Goal: Task Accomplishment & Management: Use online tool/utility

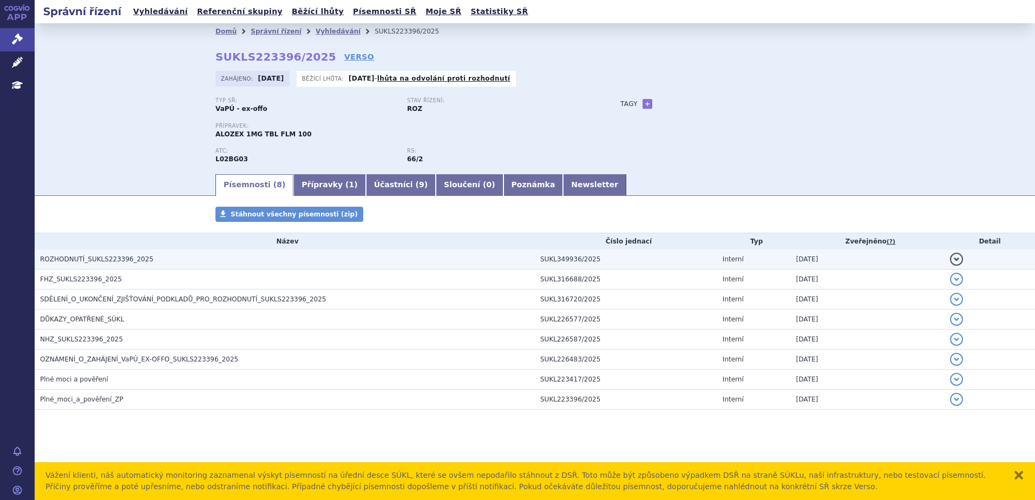
click at [154, 255] on h3 "ROZHODNUTÍ_SUKLS223396_2025" at bounding box center [287, 259] width 495 height 11
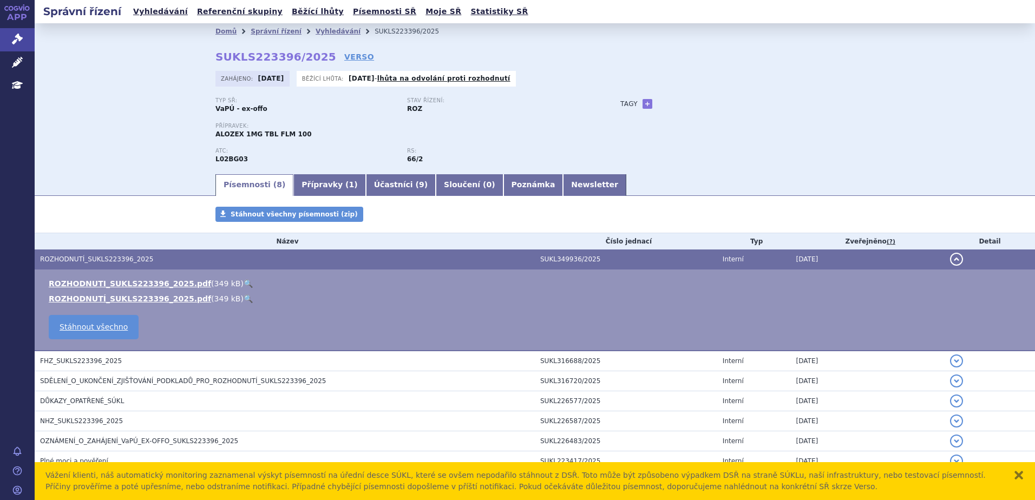
click at [154, 255] on h3 "ROZHODNUTÍ_SUKLS223396_2025" at bounding box center [287, 259] width 495 height 11
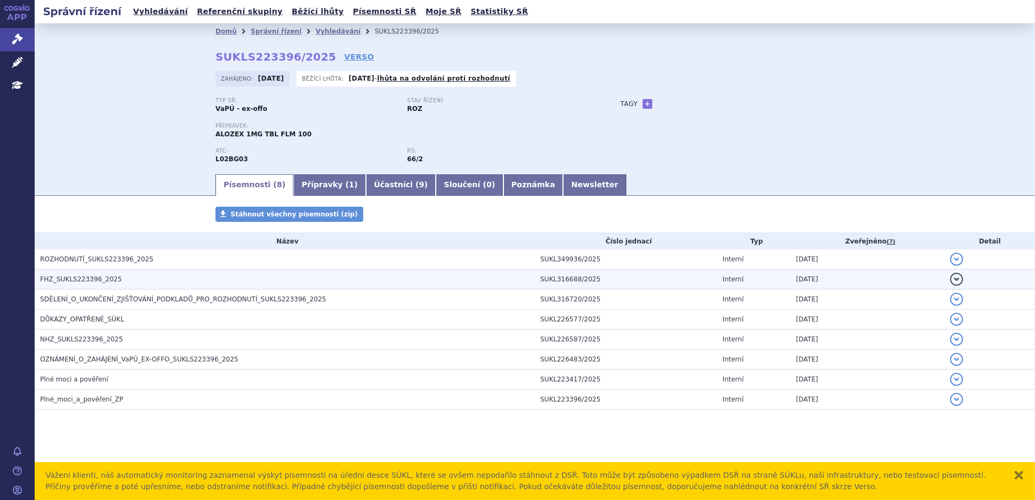
click at [151, 281] on h3 "FHZ_SUKLS223396_2025" at bounding box center [287, 279] width 495 height 11
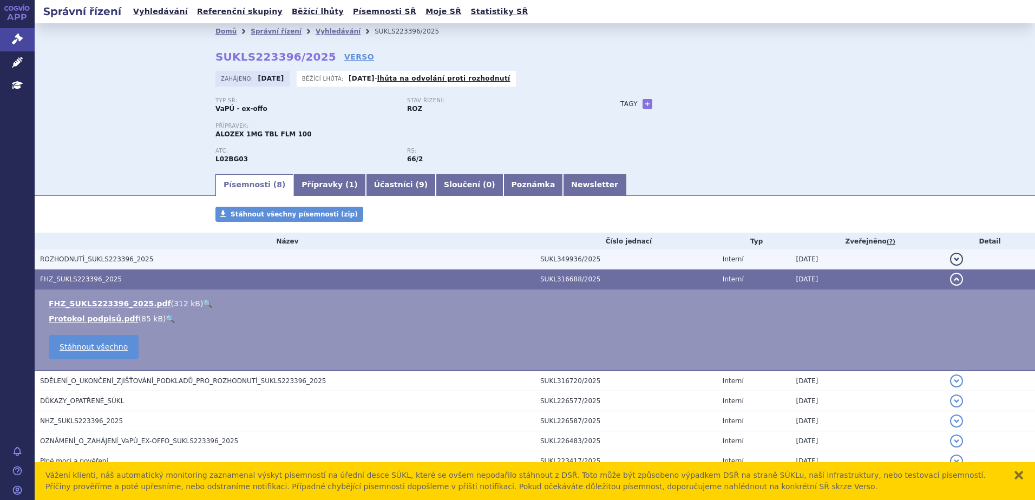
click at [154, 258] on h3 "ROZHODNUTÍ_SUKLS223396_2025" at bounding box center [287, 259] width 495 height 11
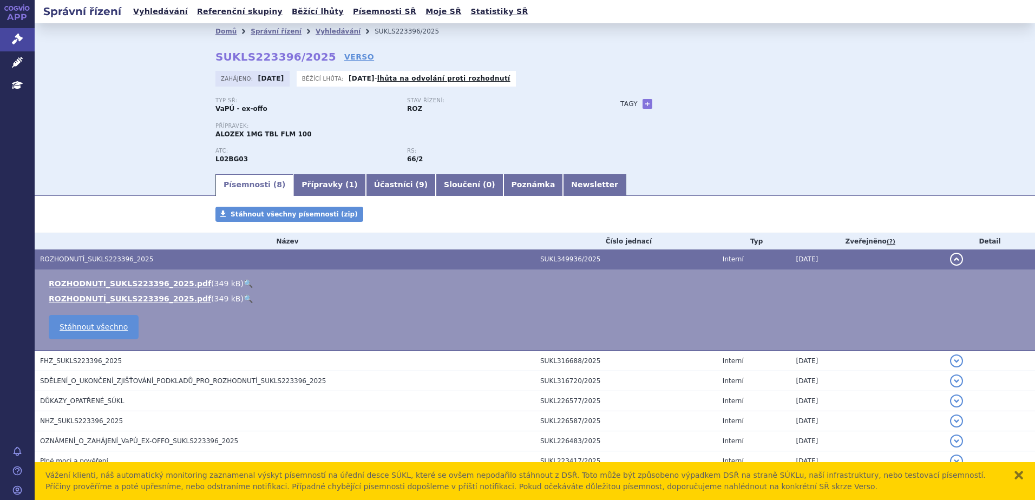
click at [244, 301] on link "🔍" at bounding box center [248, 298] width 9 height 9
click at [1020, 477] on button "zavřít" at bounding box center [1018, 475] width 11 height 11
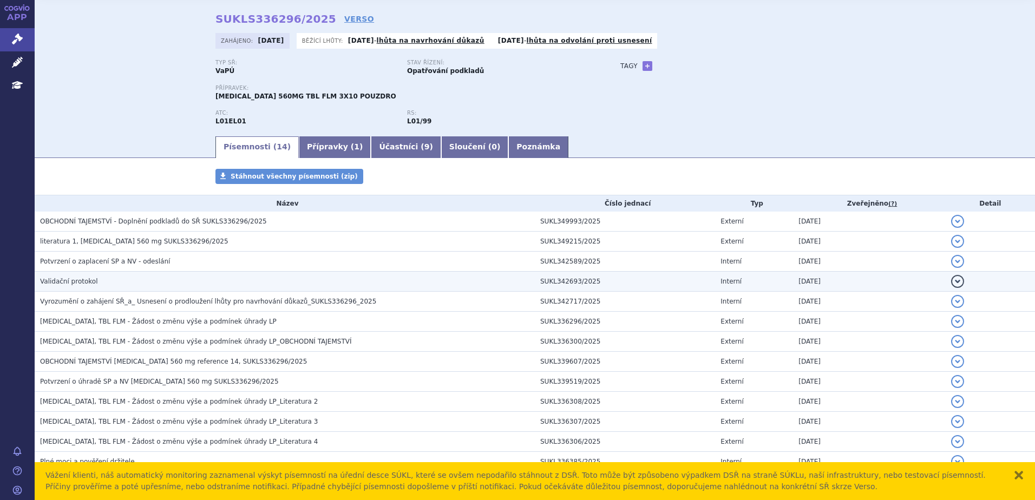
scroll to position [54, 0]
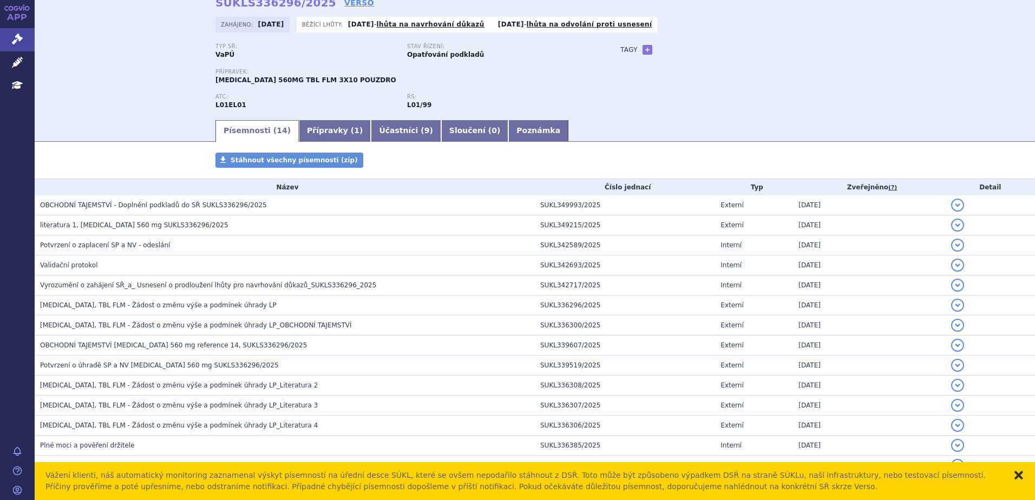
click at [1022, 480] on button "zavřít" at bounding box center [1018, 475] width 11 height 11
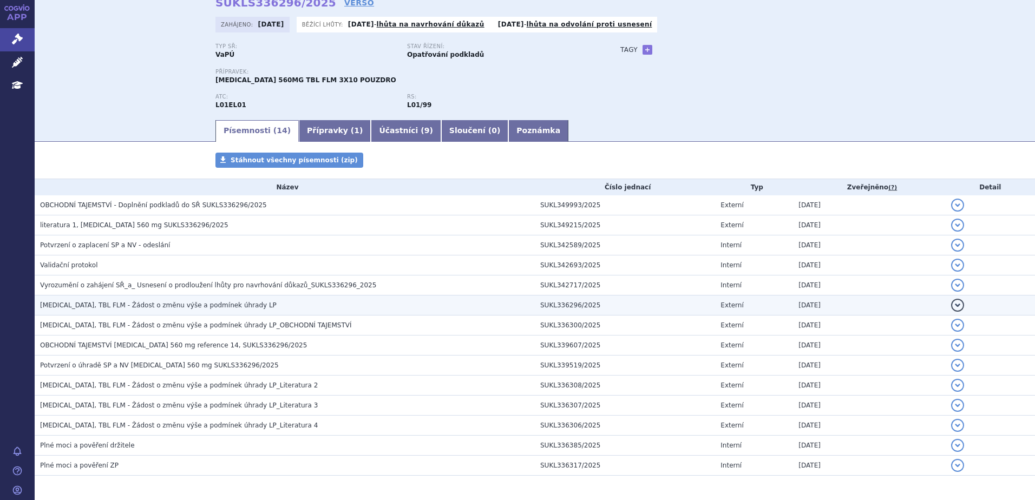
click at [263, 311] on td "IMBRUVICA, TBL FLM - Žádost o změnu výše a podmínek úhrady LP" at bounding box center [285, 305] width 500 height 20
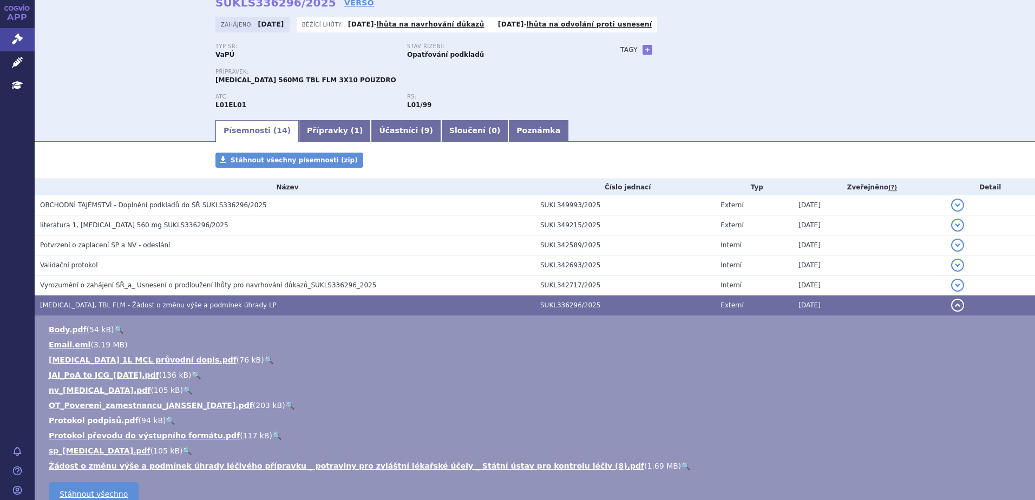
click at [302, 299] on td "IMBRUVICA, TBL FLM - Žádost o změnu výše a podmínek úhrady LP" at bounding box center [285, 305] width 500 height 20
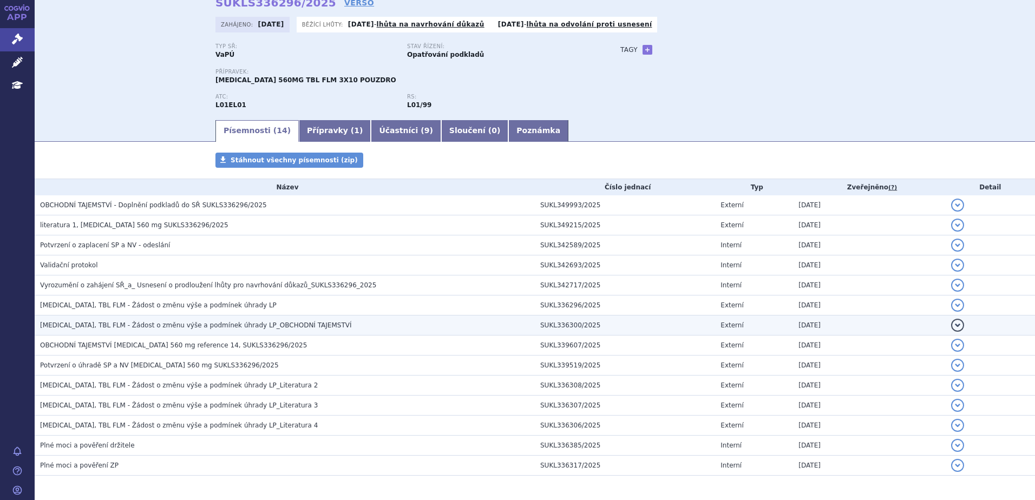
click at [301, 323] on span "IMBRUVICA, TBL FLM - Žádost o změnu výše a podmínek úhrady LP_OBCHODNÍ TAJEMSTVÍ" at bounding box center [196, 325] width 312 height 8
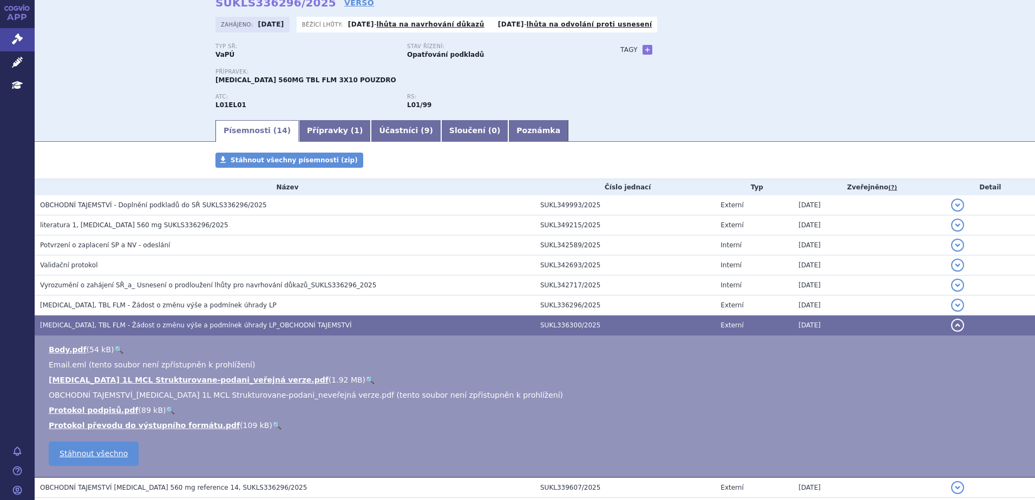
click at [365, 379] on link "🔍" at bounding box center [369, 380] width 9 height 9
click at [642, 50] on link "+" at bounding box center [647, 50] width 10 height 10
click at [692, 52] on span at bounding box center [696, 50] width 78 height 14
type input "1L MCL vhodní k ASCT"
select select "1L MCL vhodní k ASCT"
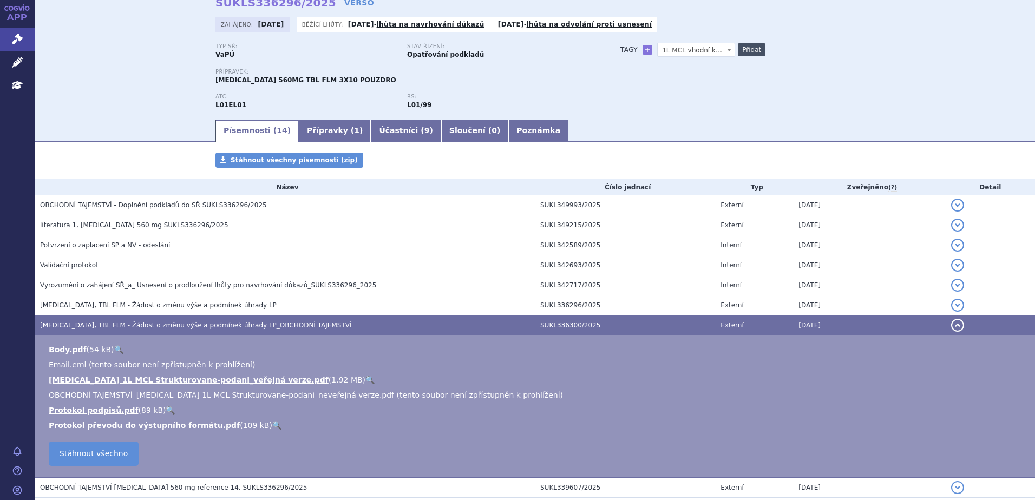
click at [741, 54] on button "Přidat" at bounding box center [752, 49] width 28 height 13
select select
